Goal: Task Accomplishment & Management: Complete application form

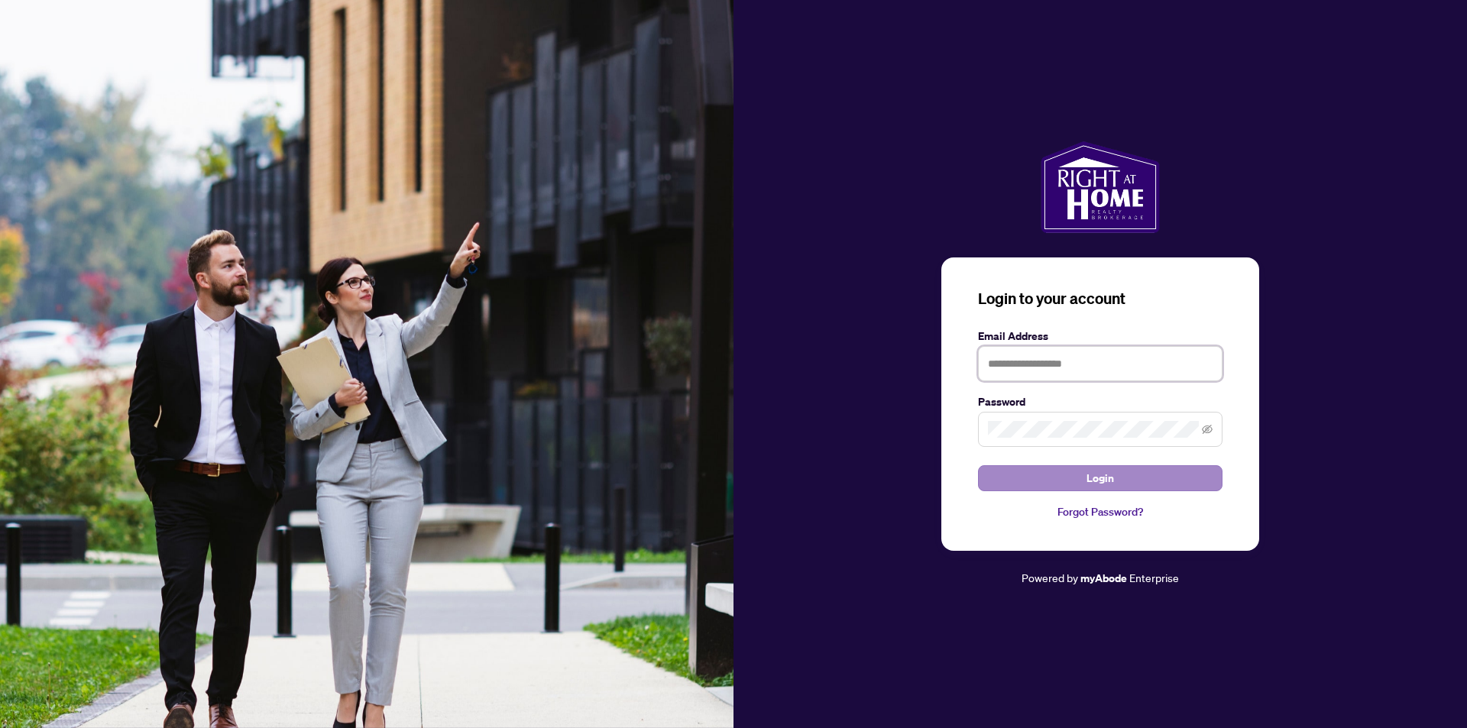
type input "**********"
click at [1060, 483] on button "Login" at bounding box center [1100, 478] width 245 height 26
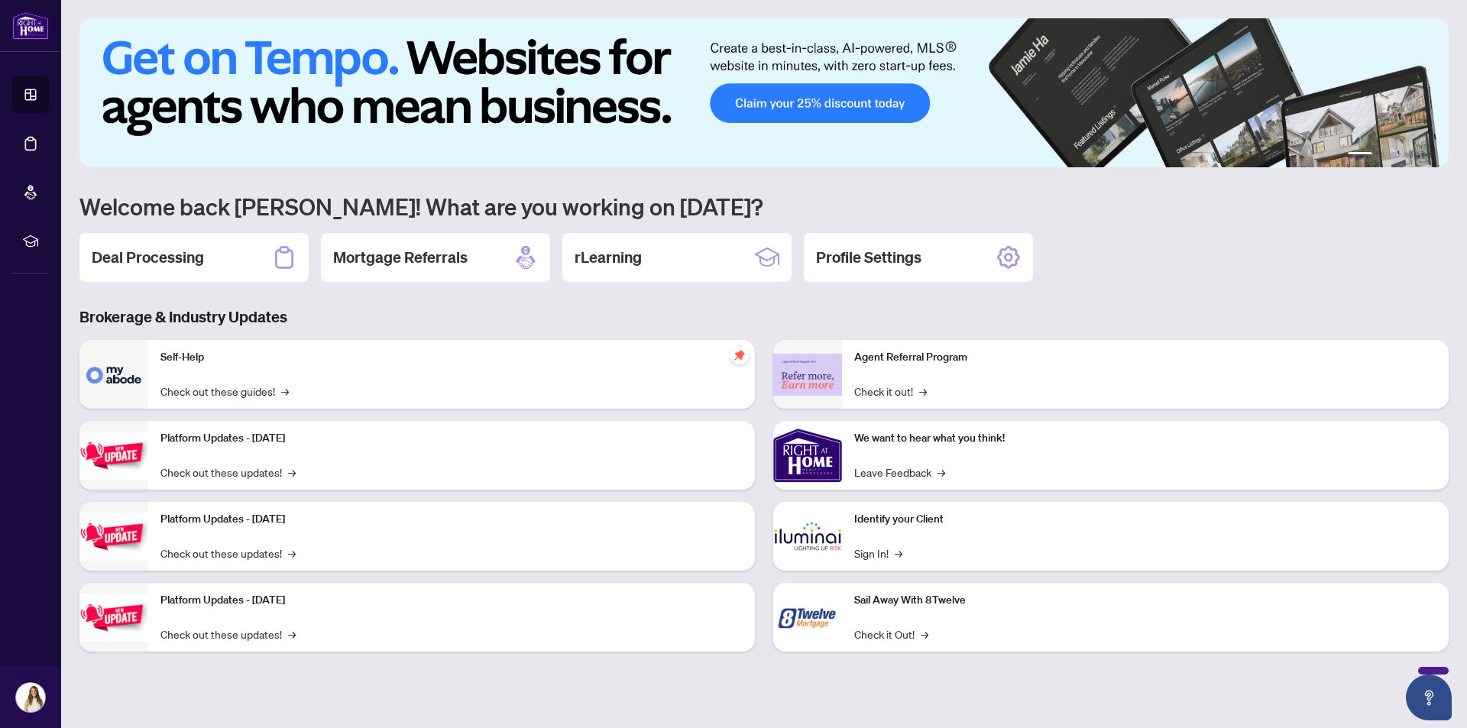
click at [147, 228] on div "1 2 3 4 5 6 Welcome back [PERSON_NAME]! What are you working on [DATE]? Deal Pr…" at bounding box center [763, 346] width 1369 height 656
click at [162, 261] on h2 "Deal Processing" at bounding box center [148, 257] width 112 height 21
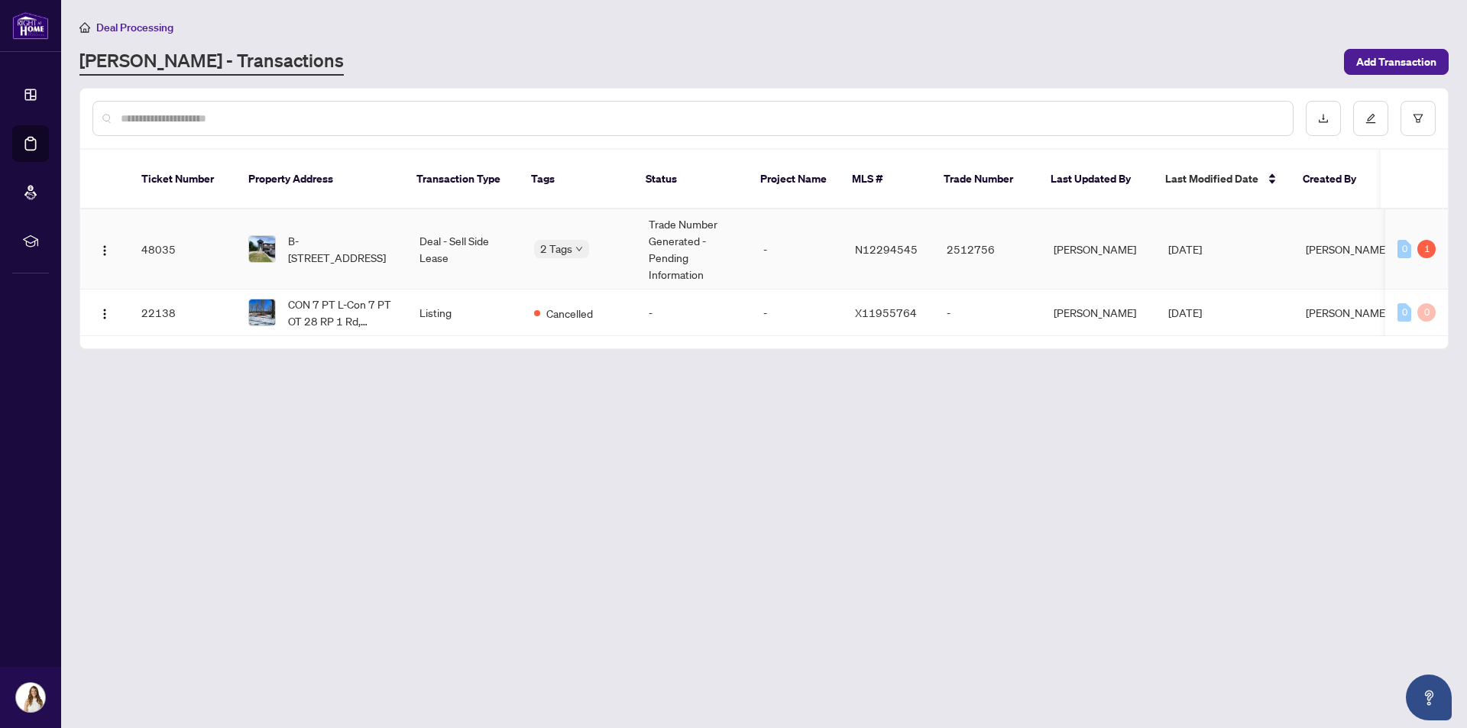
click at [606, 240] on div "2 Tags" at bounding box center [579, 249] width 90 height 18
click at [1427, 240] on div "1" at bounding box center [1427, 249] width 18 height 18
click at [1417, 240] on div "0 1" at bounding box center [1417, 249] width 38 height 18
click at [335, 235] on span "B-[STREET_ADDRESS]" at bounding box center [341, 249] width 107 height 34
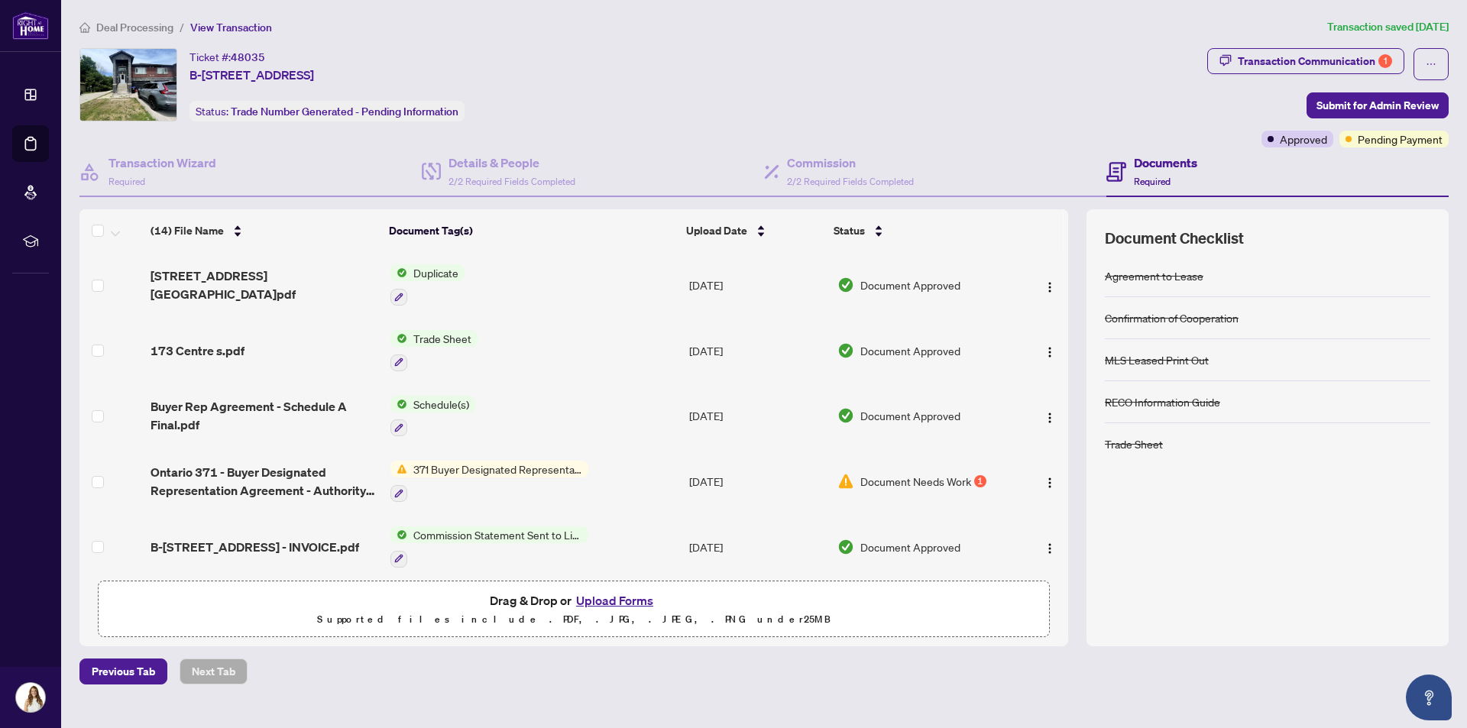
click at [498, 465] on span "371 Buyer Designated Representation Agreement - Authority for Purchase or Lease" at bounding box center [497, 469] width 181 height 17
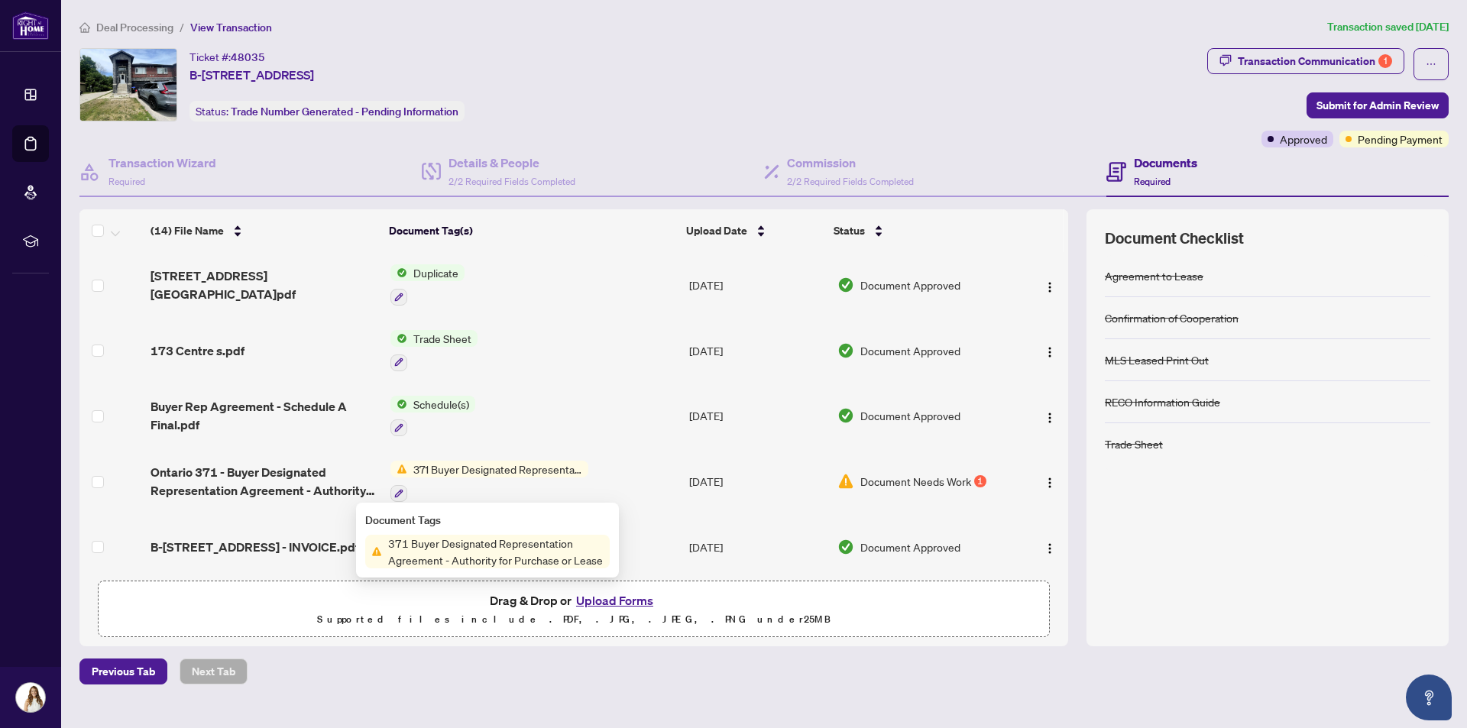
click at [215, 488] on span "Ontario 371 - Buyer Designated Representation Agreement - Authority for Purchas…" at bounding box center [264, 481] width 227 height 37
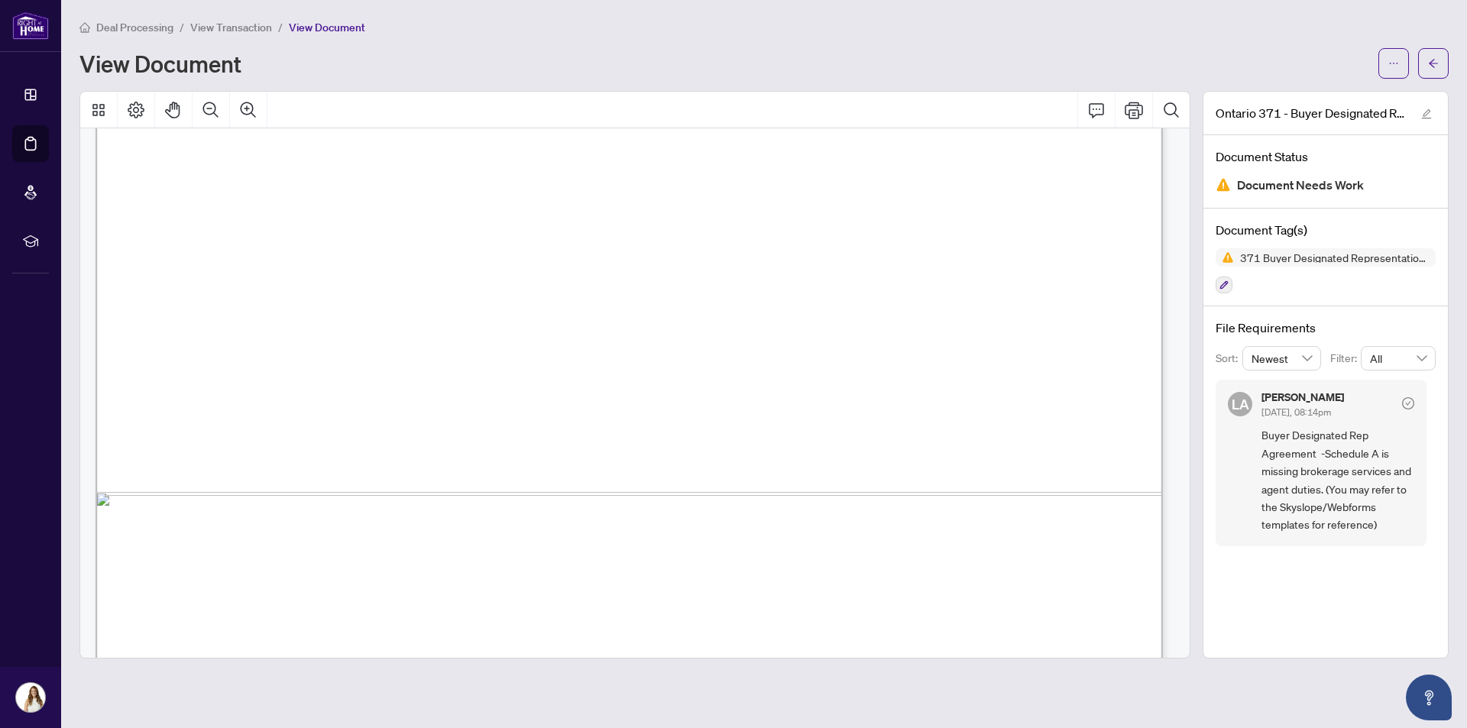
scroll to position [4882, 0]
click at [1423, 65] on button "button" at bounding box center [1433, 63] width 31 height 31
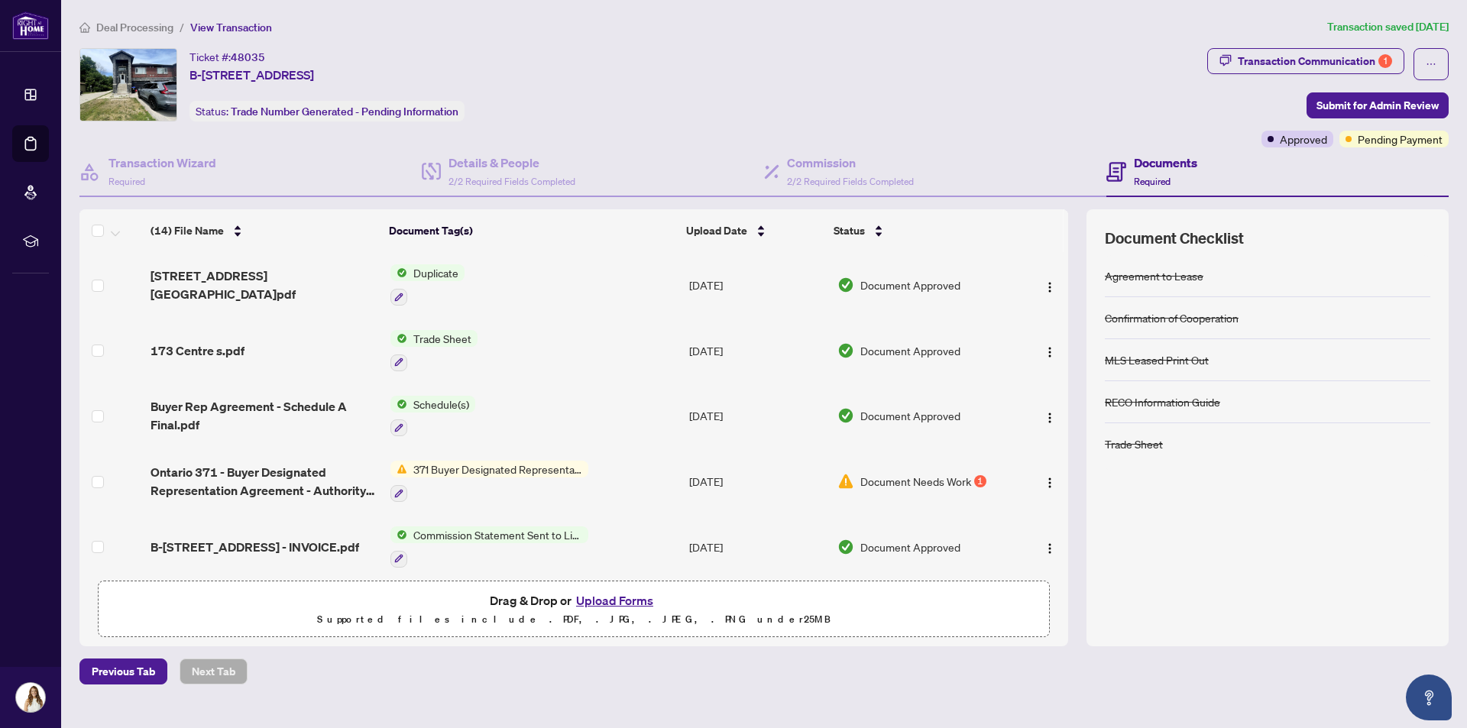
click at [591, 596] on button "Upload Forms" at bounding box center [615, 601] width 86 height 20
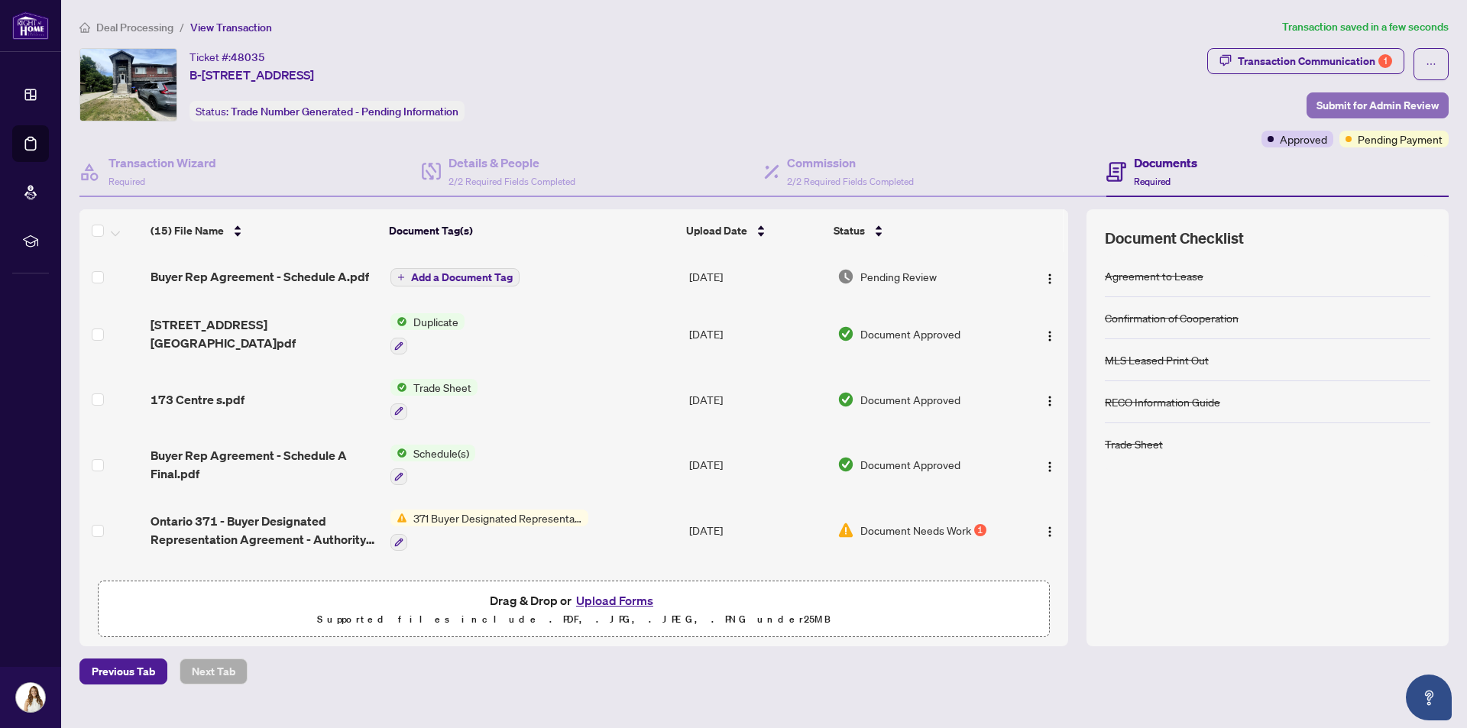
click at [1333, 112] on span "Submit for Admin Review" at bounding box center [1378, 105] width 122 height 24
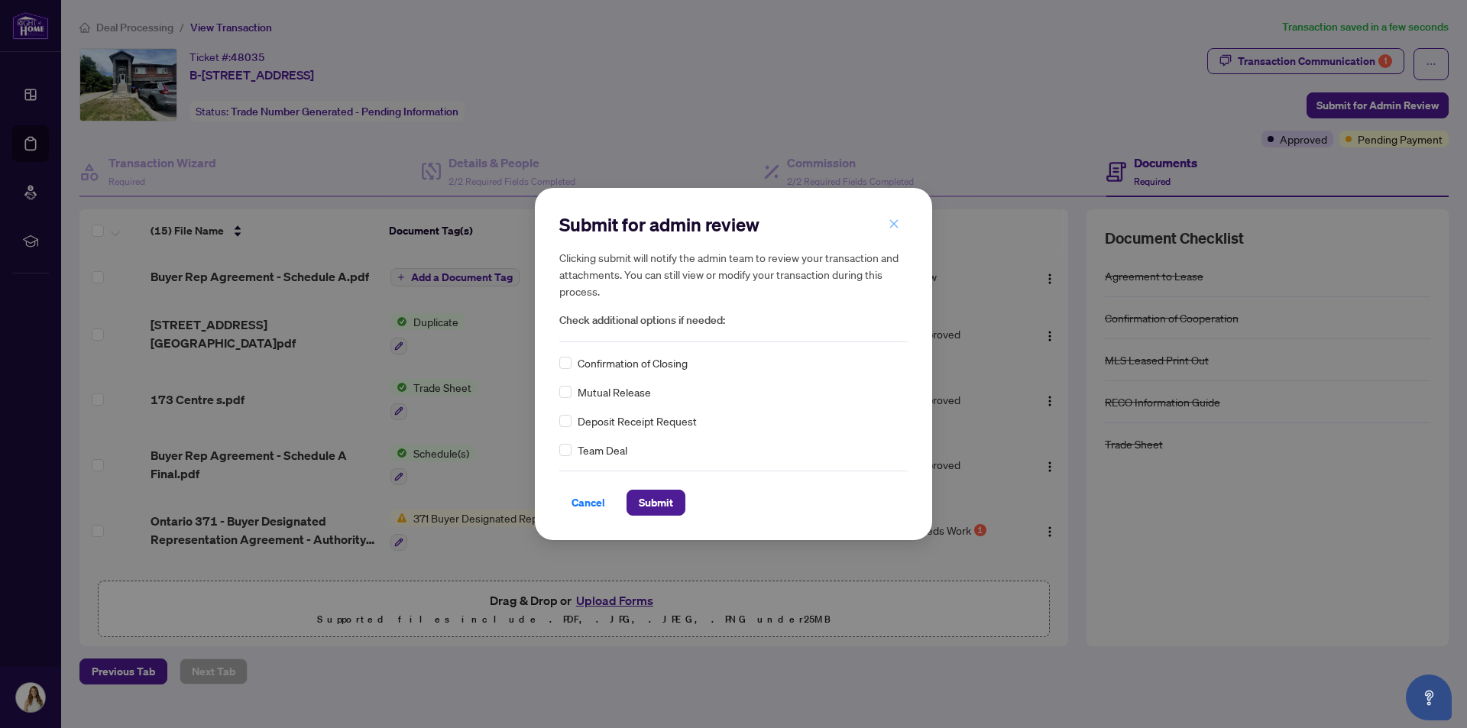
click at [888, 229] on button "button" at bounding box center [894, 224] width 31 height 26
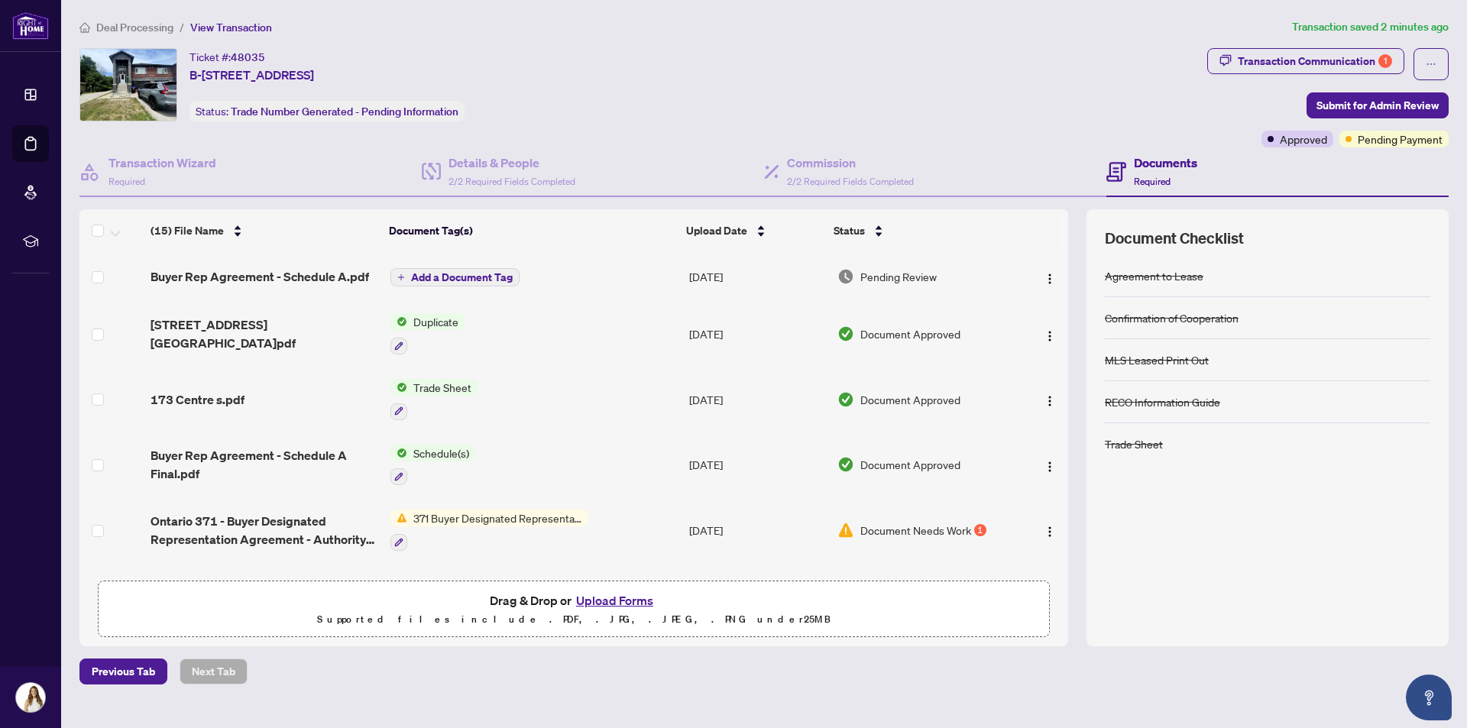
click at [1060, 71] on div "Ticket #: [STREET_ADDRESS] Status: Trade Number Generated - Pending Information" at bounding box center [640, 84] width 1122 height 73
click at [1333, 108] on span "Submit for Admin Review" at bounding box center [1378, 105] width 122 height 24
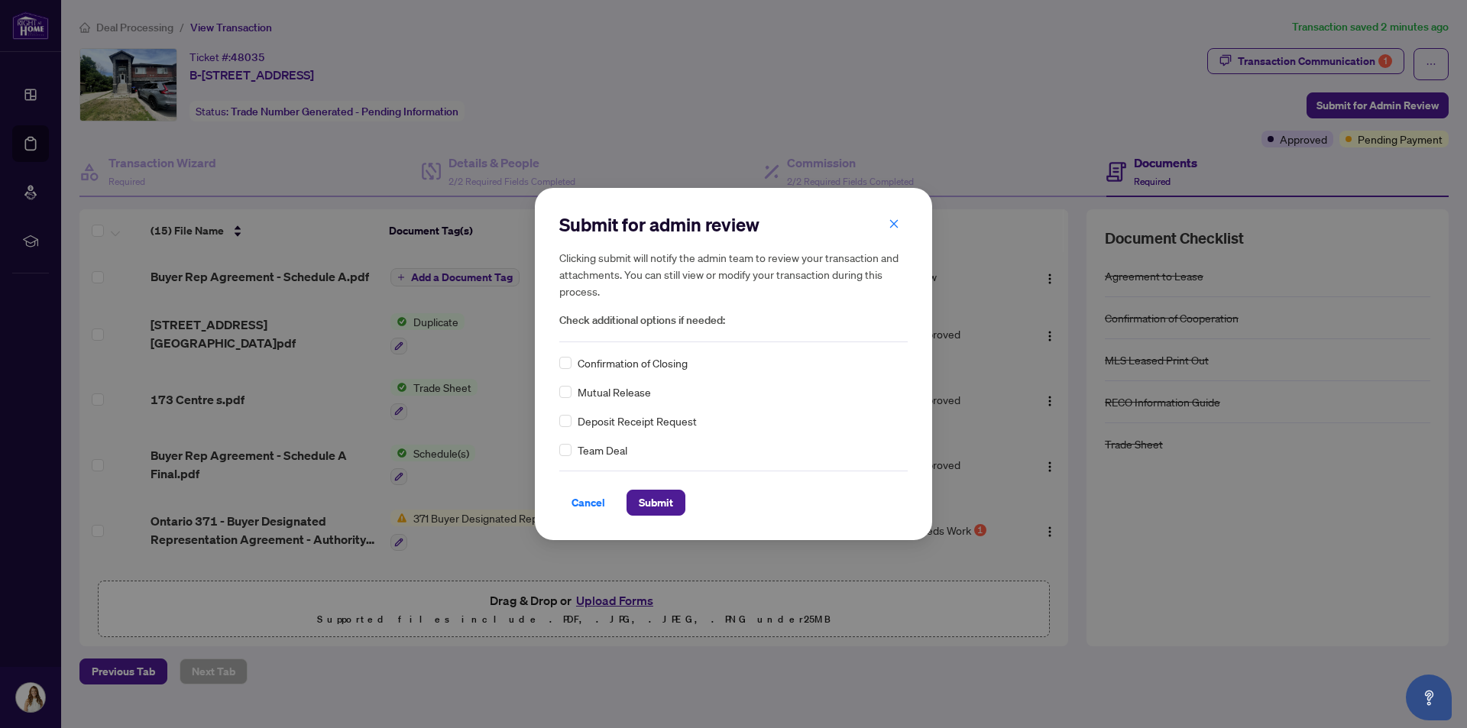
click at [635, 323] on span "Check additional options if needed:" at bounding box center [733, 321] width 348 height 18
click at [895, 224] on icon "close" at bounding box center [894, 223] width 8 height 8
